Goal: Navigation & Orientation: Find specific page/section

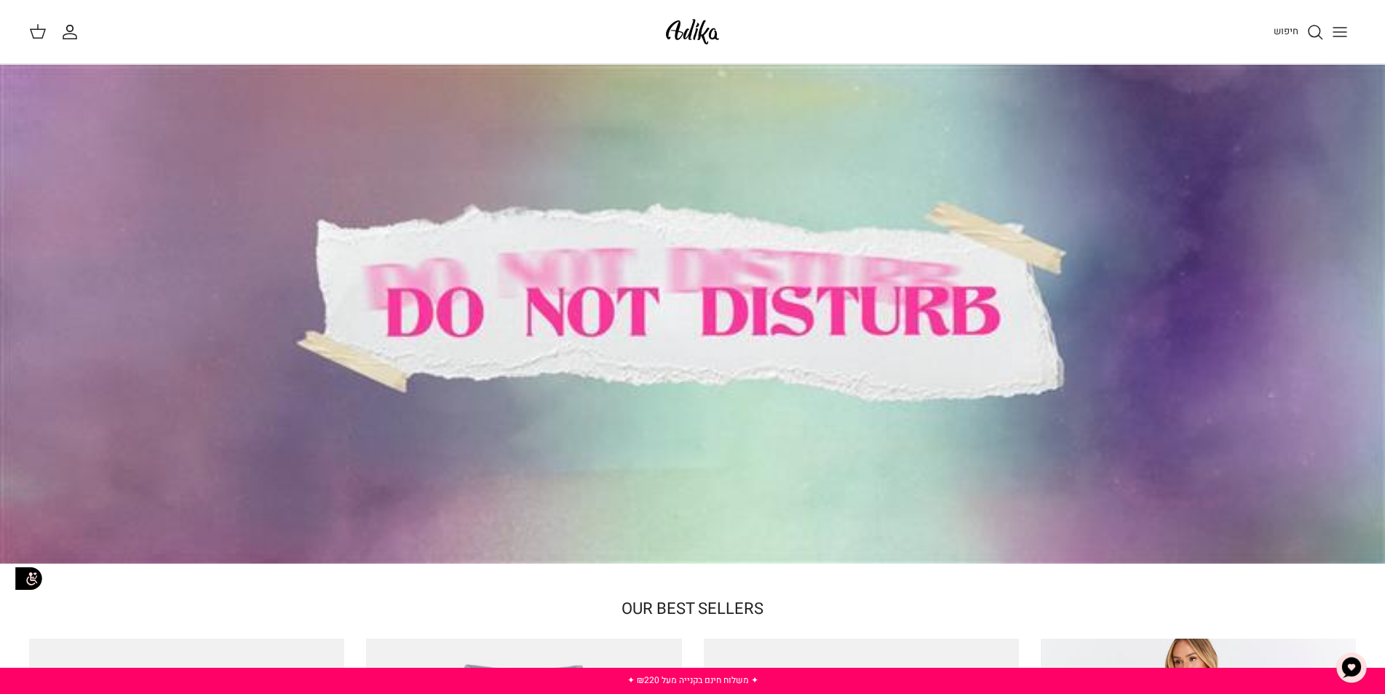
click at [1334, 33] on icon "Toggle menu" at bounding box center [1339, 31] width 17 height 17
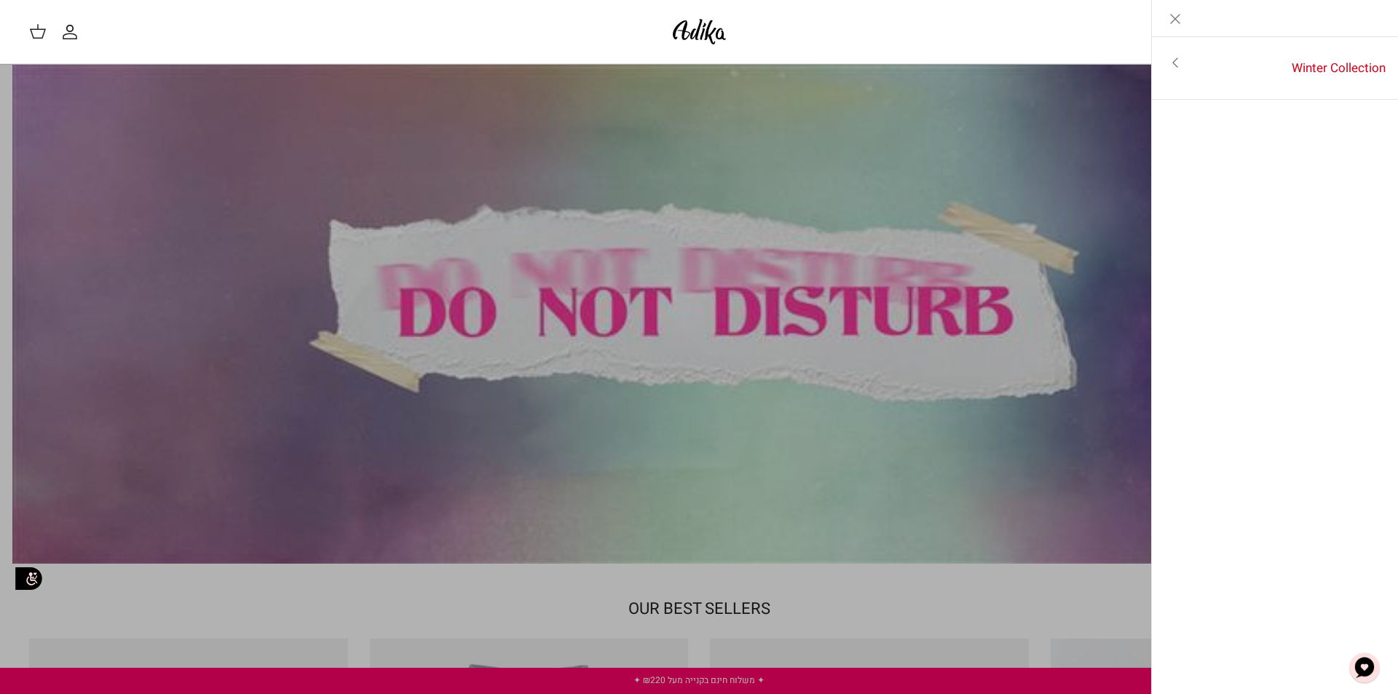
click at [1195, 72] on link "Toggle menu" at bounding box center [1175, 62] width 47 height 33
click at [1352, 71] on link "לכל הפריטים" at bounding box center [1275, 64] width 232 height 36
